Goal: Communication & Community: Answer question/provide support

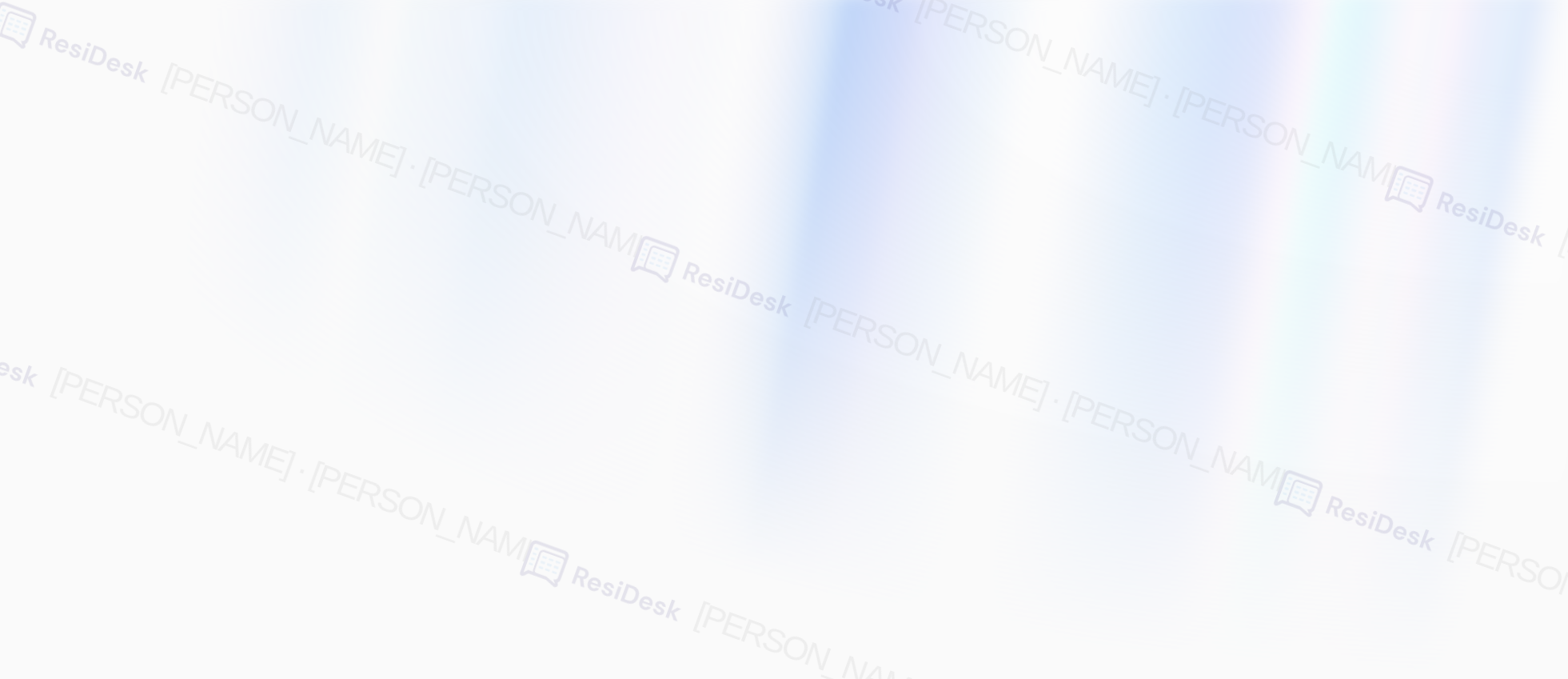
type input "[EMAIL_ADDRESS][PERSON_NAME][PERSON_NAME][PERSON_NAME][DOMAIN_NAME]"
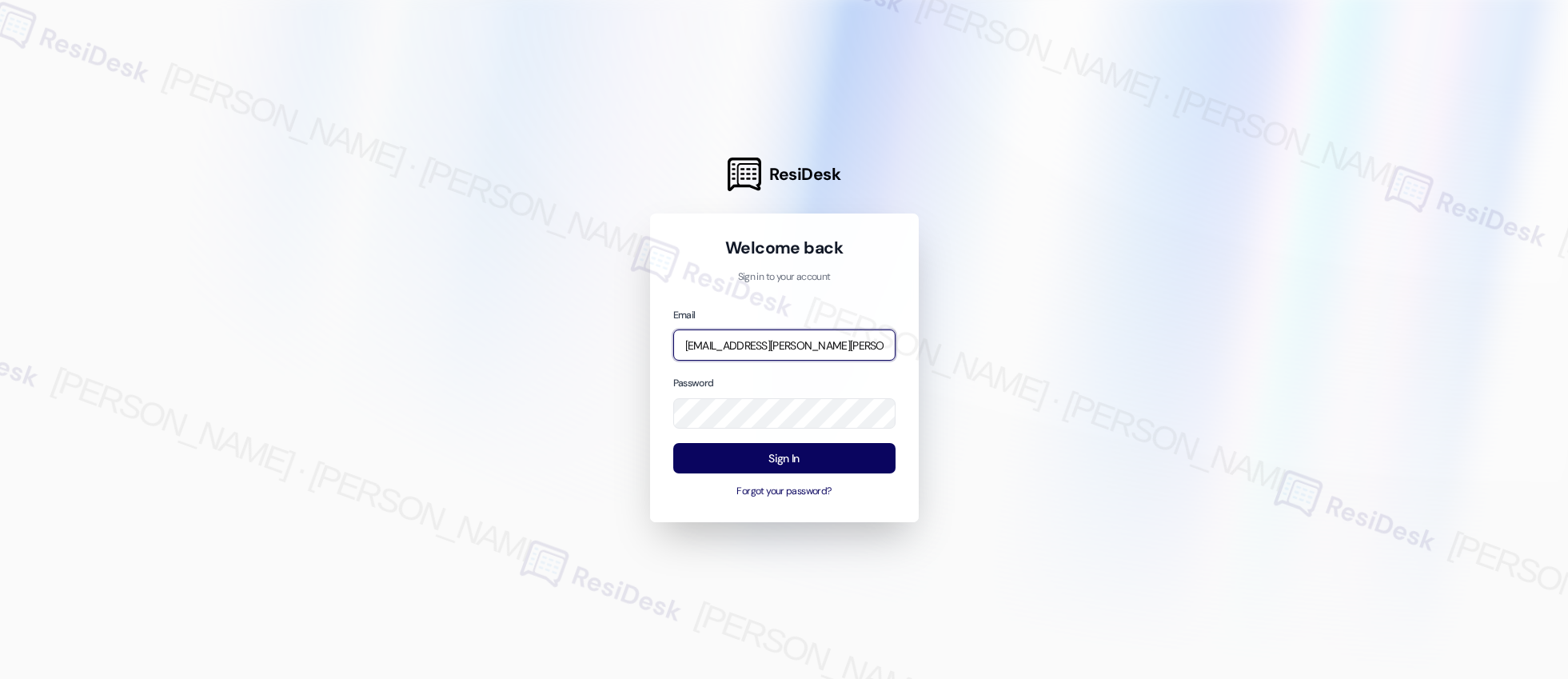
click at [811, 341] on input "[EMAIL_ADDRESS][PERSON_NAME][PERSON_NAME][PERSON_NAME][DOMAIN_NAME]" at bounding box center [784, 345] width 222 height 31
click at [0, 678] on com-1password-button at bounding box center [0, 679] width 0 height 0
click at [780, 347] on input "[EMAIL_ADDRESS][PERSON_NAME][PERSON_NAME][PERSON_NAME][DOMAIN_NAME]" at bounding box center [784, 345] width 222 height 31
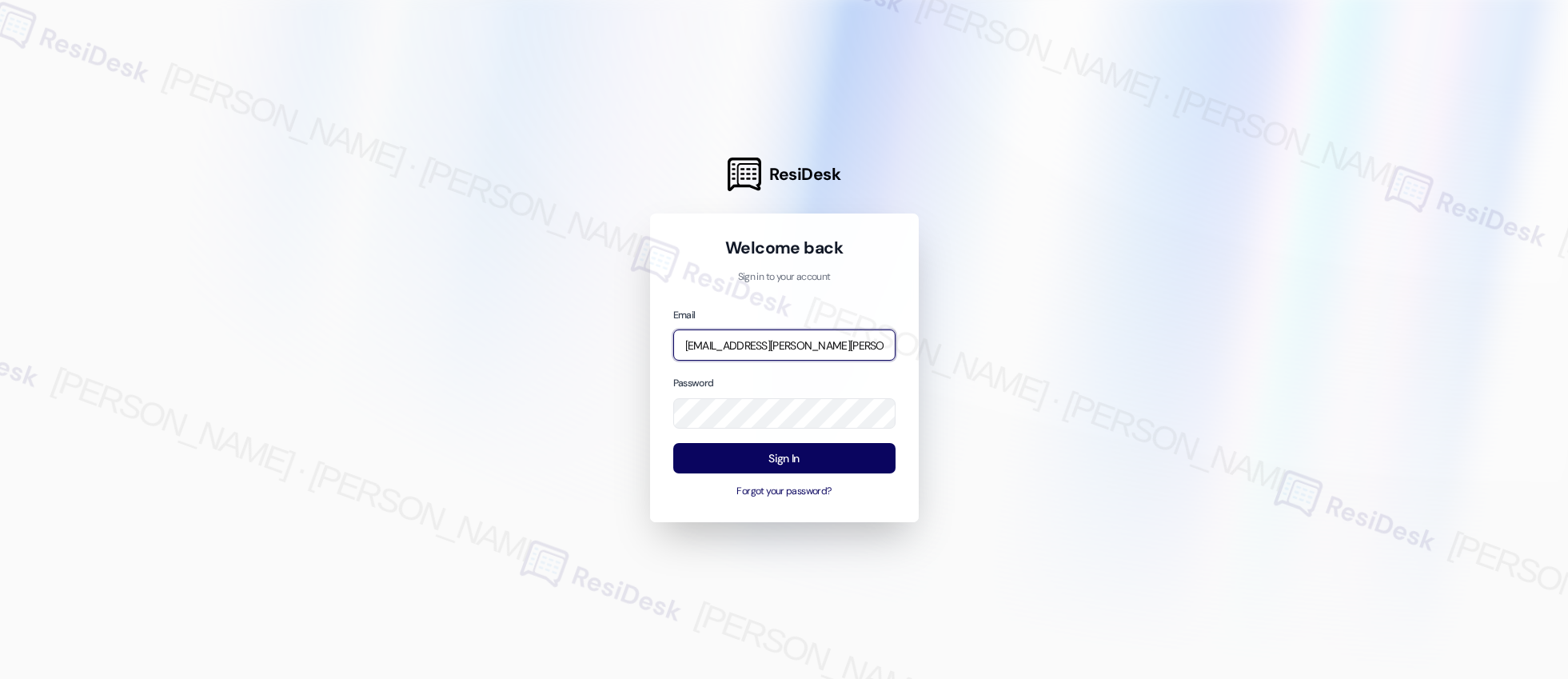
click at [780, 347] on input "[EMAIL_ADDRESS][PERSON_NAME][PERSON_NAME][PERSON_NAME][DOMAIN_NAME]" at bounding box center [784, 345] width 222 height 31
type input "automated-surveys-affinity_property-resen.two@affinity_[DOMAIN_NAME]"
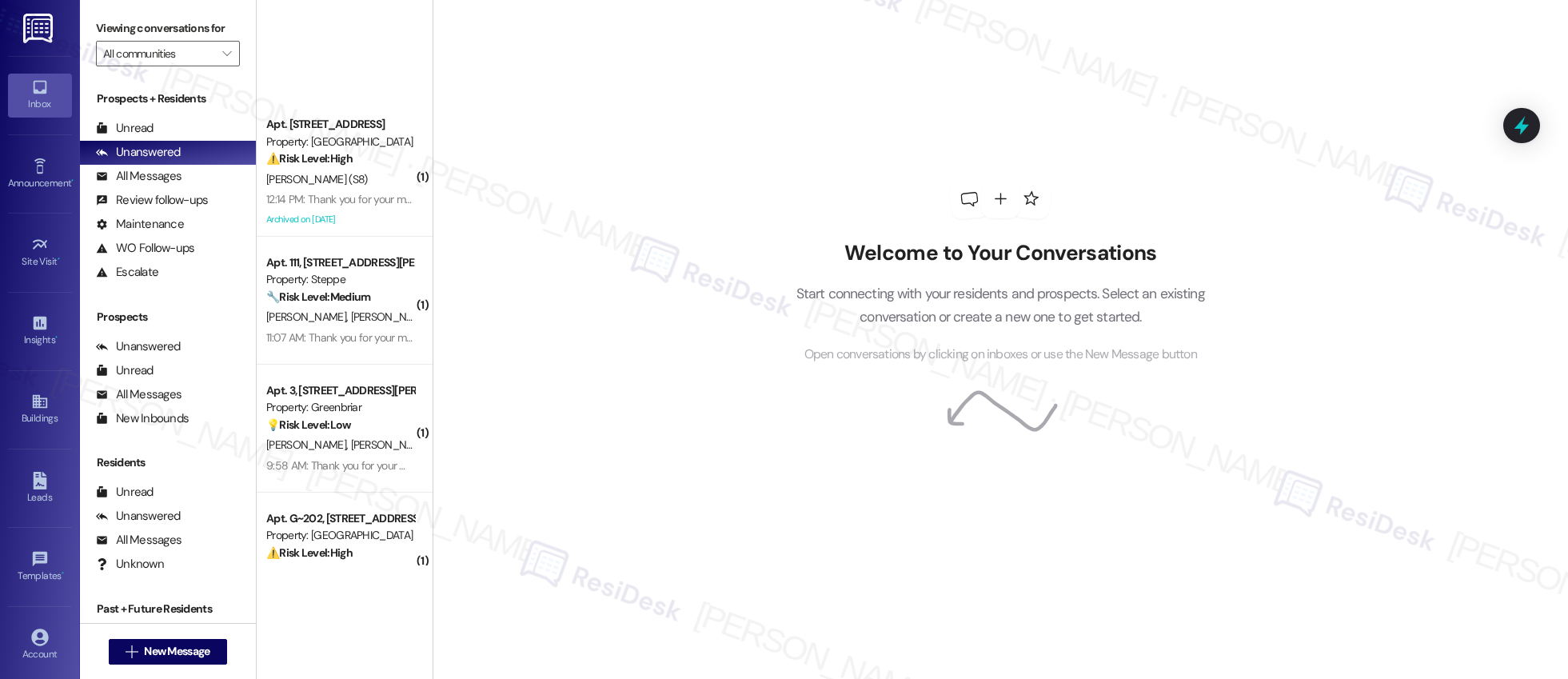
scroll to position [1995, 0]
